Goal: Information Seeking & Learning: Learn about a topic

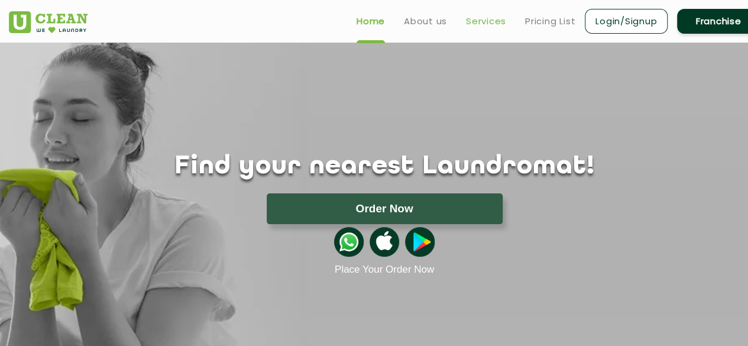
click at [486, 23] on link "Services" at bounding box center [486, 21] width 40 height 14
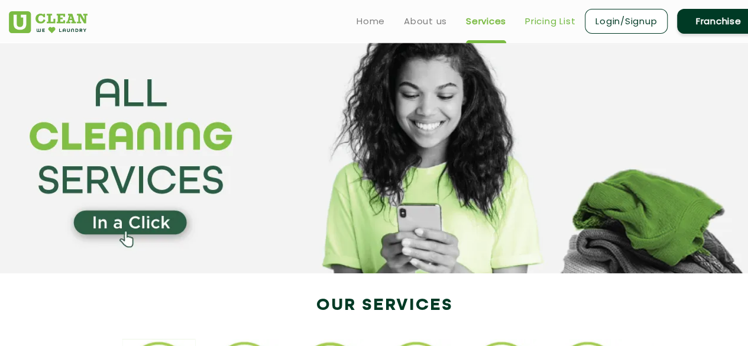
click at [544, 22] on link "Pricing List" at bounding box center [550, 21] width 50 height 14
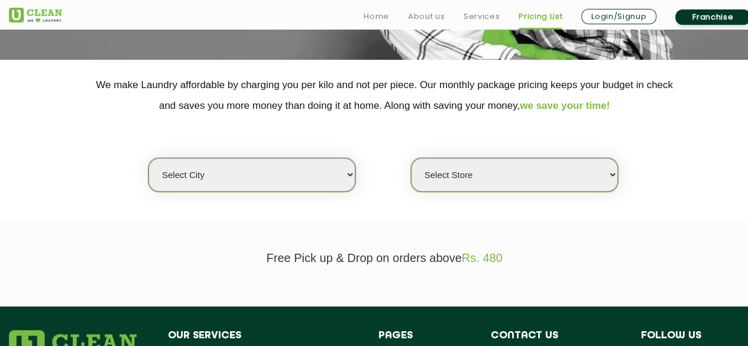
scroll to position [230, 0]
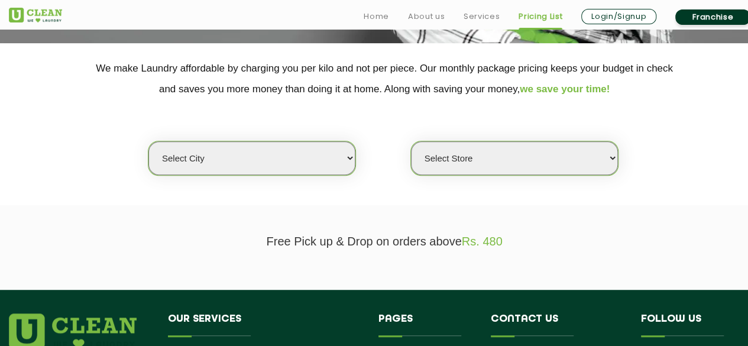
click at [324, 161] on select "Select city [GEOGRAPHIC_DATA] [GEOGRAPHIC_DATA] [GEOGRAPHIC_DATA] [GEOGRAPHIC_D…" at bounding box center [252, 158] width 207 height 34
select select "75"
click at [149, 141] on select "Select city [GEOGRAPHIC_DATA] [GEOGRAPHIC_DATA] [GEOGRAPHIC_DATA] [GEOGRAPHIC_D…" at bounding box center [252, 158] width 207 height 34
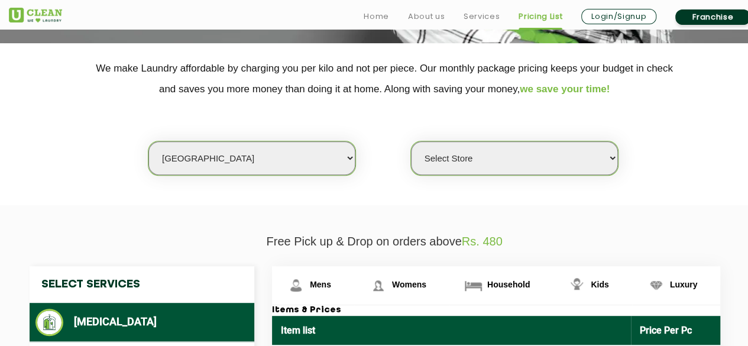
click at [451, 155] on select "Select Store [GEOGRAPHIC_DATA] (UC237) [GEOGRAPHIC_DATA]" at bounding box center [514, 158] width 207 height 34
click at [411, 141] on select "Select Store [GEOGRAPHIC_DATA] (UC237) [GEOGRAPHIC_DATA]" at bounding box center [514, 158] width 207 height 34
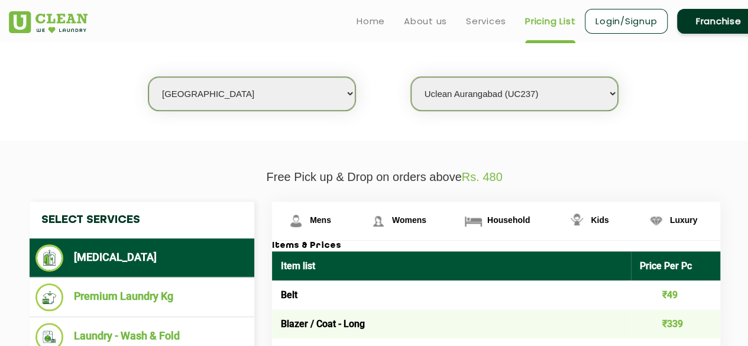
scroll to position [287, 0]
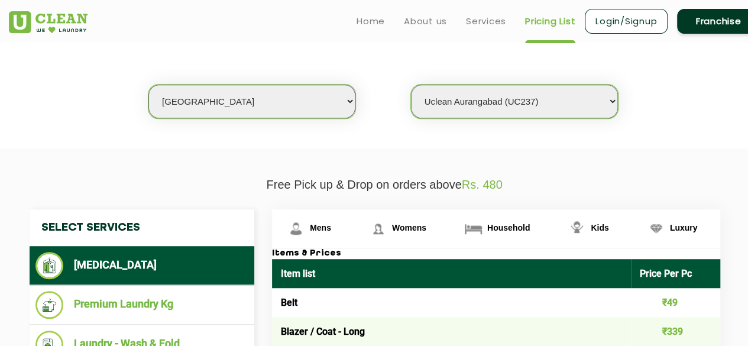
click at [549, 98] on select "Select Store [GEOGRAPHIC_DATA] (UC237) [GEOGRAPHIC_DATA]" at bounding box center [514, 102] width 207 height 34
select select "469"
click at [411, 85] on select "Select Store [GEOGRAPHIC_DATA] (UC237) [GEOGRAPHIC_DATA]" at bounding box center [514, 102] width 207 height 34
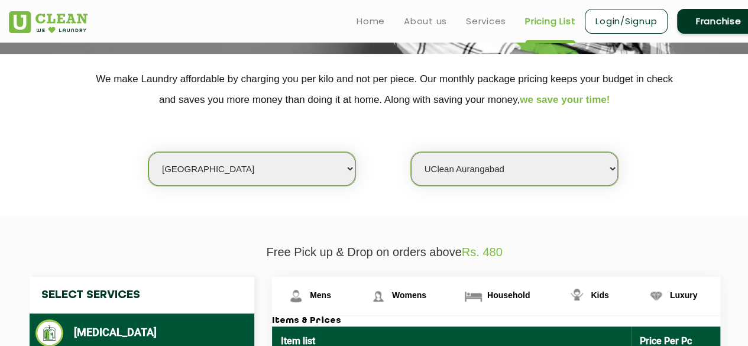
scroll to position [212, 0]
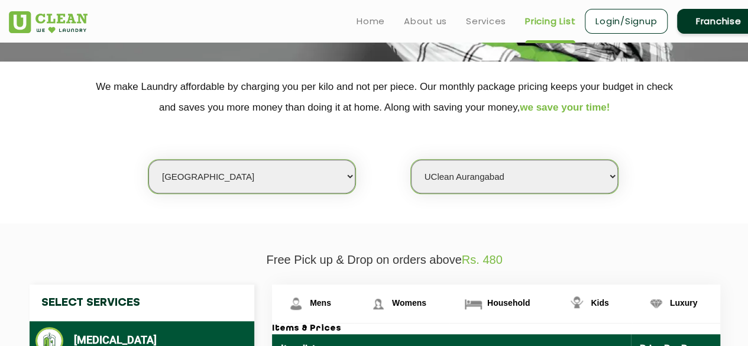
click at [318, 179] on select "Select city [GEOGRAPHIC_DATA] [GEOGRAPHIC_DATA] [GEOGRAPHIC_DATA] [GEOGRAPHIC_D…" at bounding box center [252, 177] width 207 height 34
select select "16"
click at [149, 160] on select "Select city [GEOGRAPHIC_DATA] [GEOGRAPHIC_DATA] [GEOGRAPHIC_DATA] [GEOGRAPHIC_D…" at bounding box center [252, 177] width 207 height 34
click at [505, 170] on select "Select Store UClean Powai UClean Deonar UClean LBS Marg UClean Chembur UClean W…" at bounding box center [514, 177] width 207 height 34
click at [411, 160] on select "Select Store UClean Powai UClean Deonar UClean LBS Marg UClean Chembur UClean W…" at bounding box center [514, 177] width 207 height 34
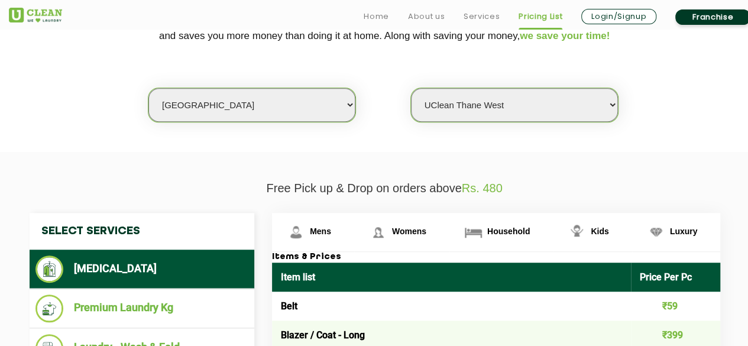
scroll to position [287, 0]
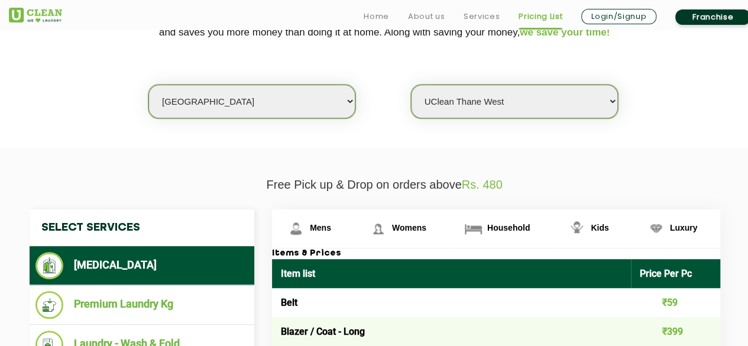
click at [596, 102] on select "Select Store UClean Powai UClean Deonar UClean LBS Marg UClean Chembur UClean W…" at bounding box center [514, 102] width 207 height 34
click at [411, 85] on select "Select Store UClean Powai UClean Deonar UClean LBS Marg UClean Chembur UClean W…" at bounding box center [514, 102] width 207 height 34
click at [517, 112] on select "Select Store UClean Powai UClean Deonar UClean LBS Marg UClean Chembur UClean W…" at bounding box center [514, 102] width 207 height 34
select select "47"
click at [411, 85] on select "Select Store UClean Powai UClean Deonar UClean LBS Marg UClean Chembur UClean W…" at bounding box center [514, 102] width 207 height 34
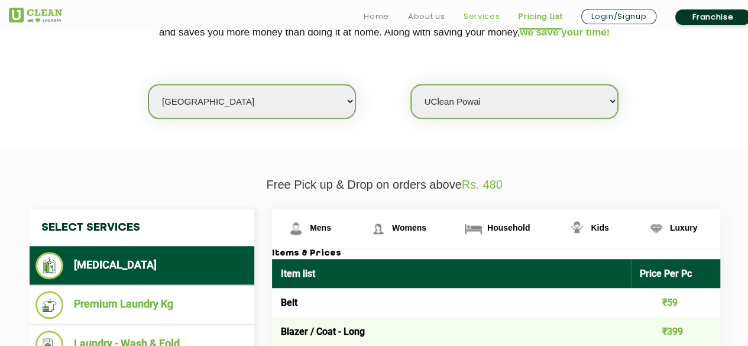
click at [495, 14] on link "Services" at bounding box center [482, 16] width 36 height 14
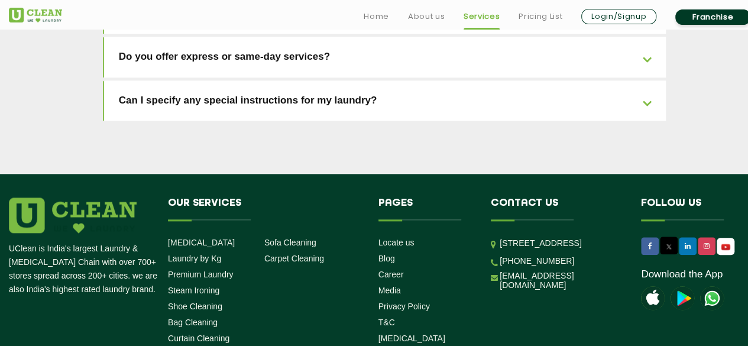
scroll to position [2773, 0]
